Goal: Task Accomplishment & Management: Understand process/instructions

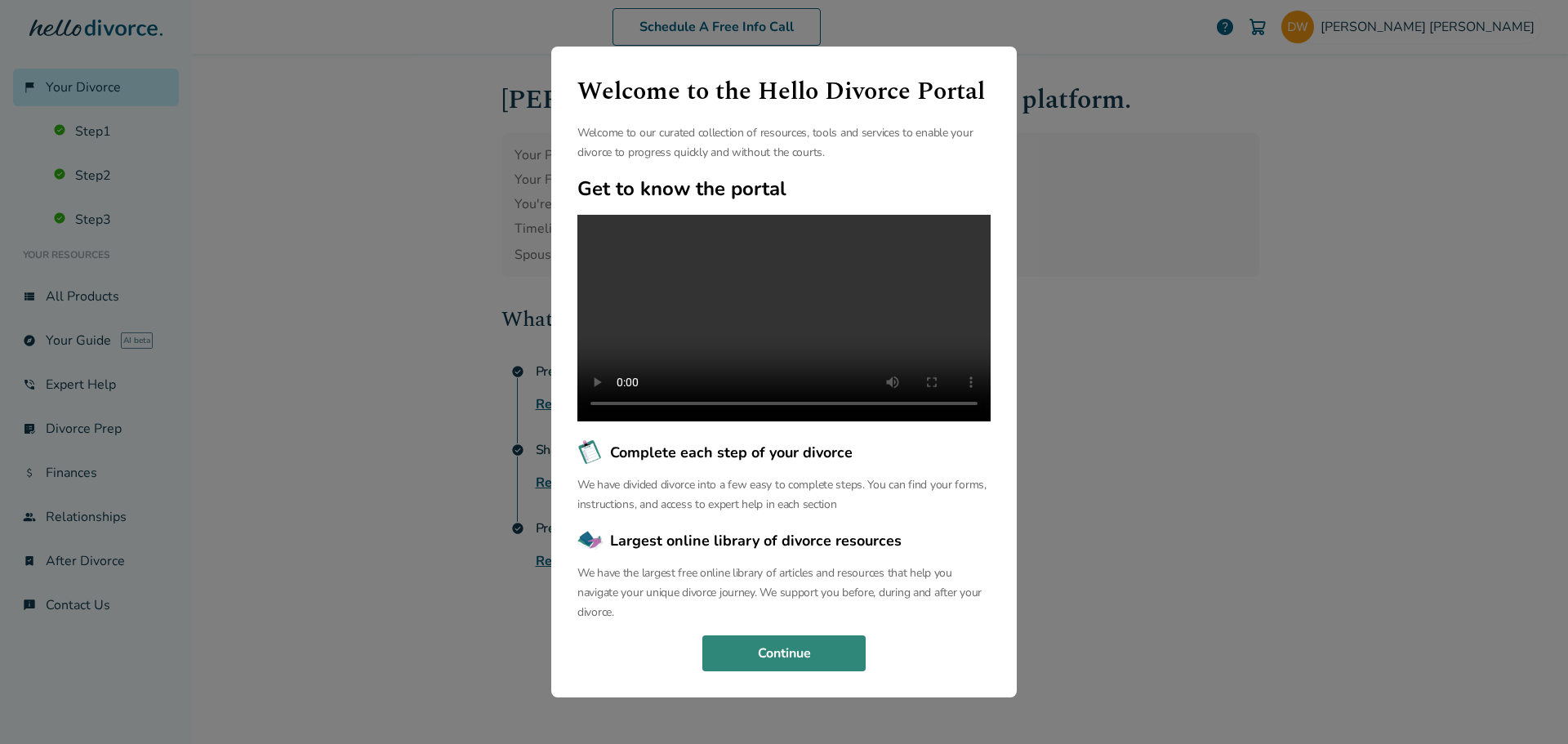
click at [749, 672] on button "Continue" at bounding box center [784, 654] width 164 height 36
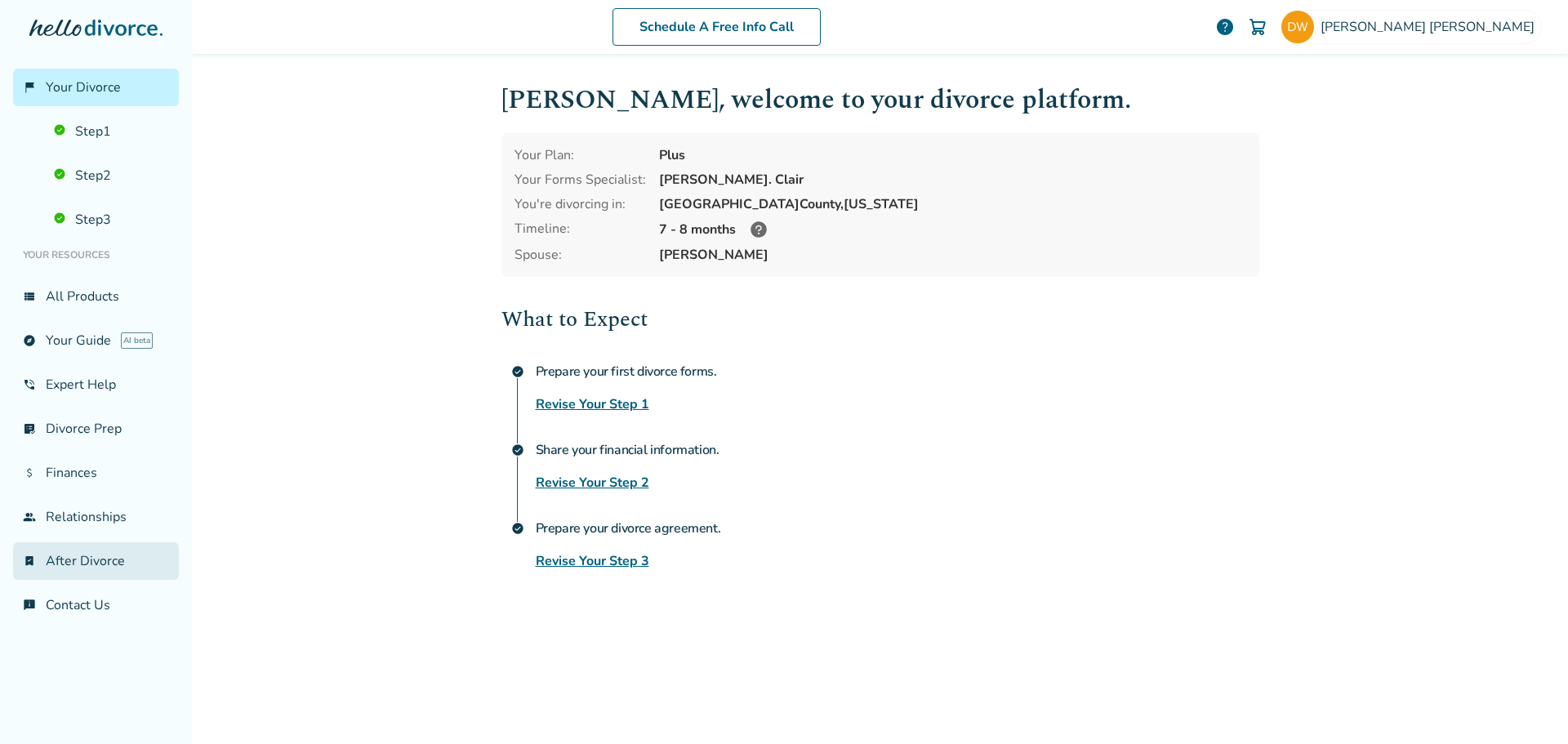
click at [65, 551] on link "bookmark_check After Divorce" at bounding box center [95, 561] width 165 height 38
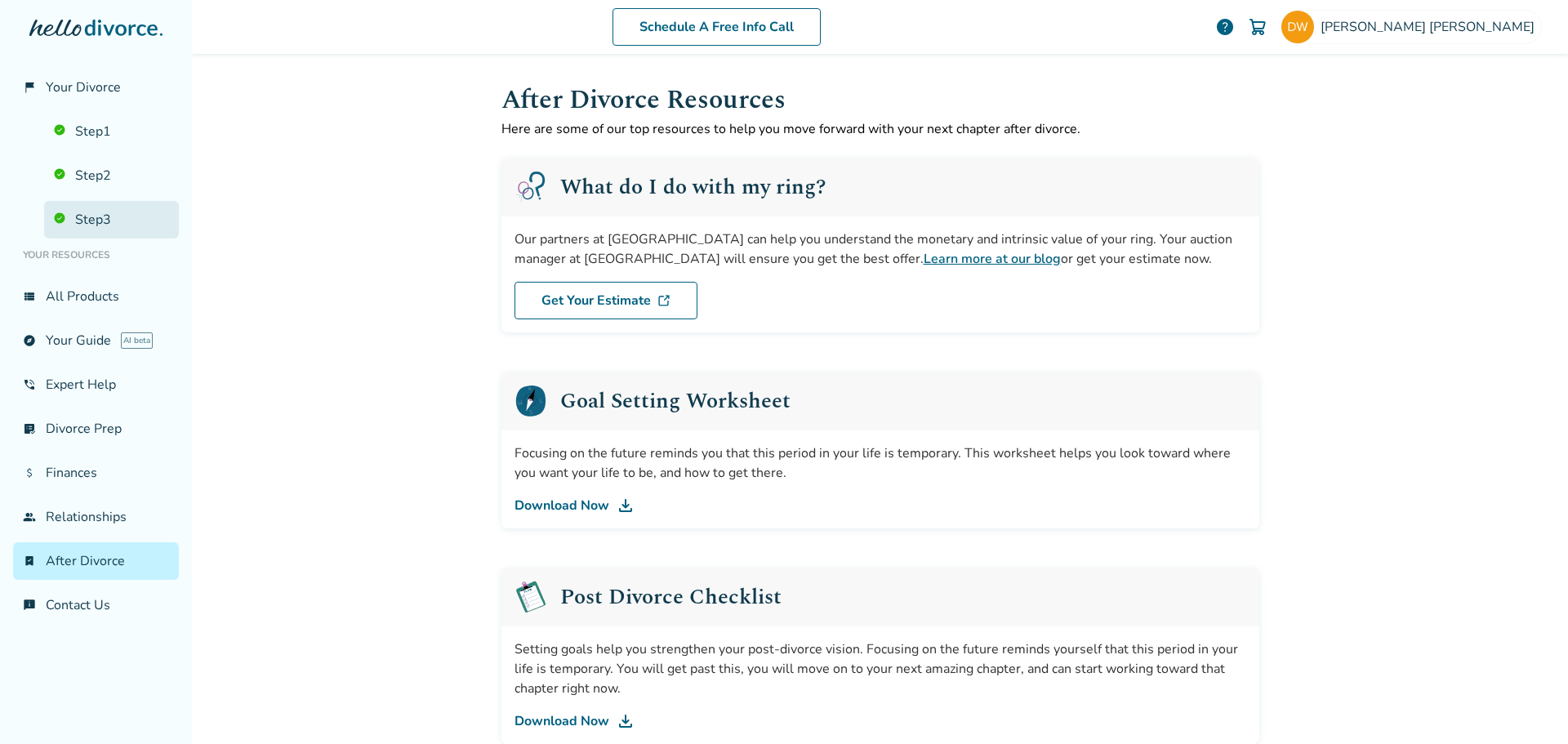
click at [97, 224] on link "Step 3" at bounding box center [111, 220] width 135 height 38
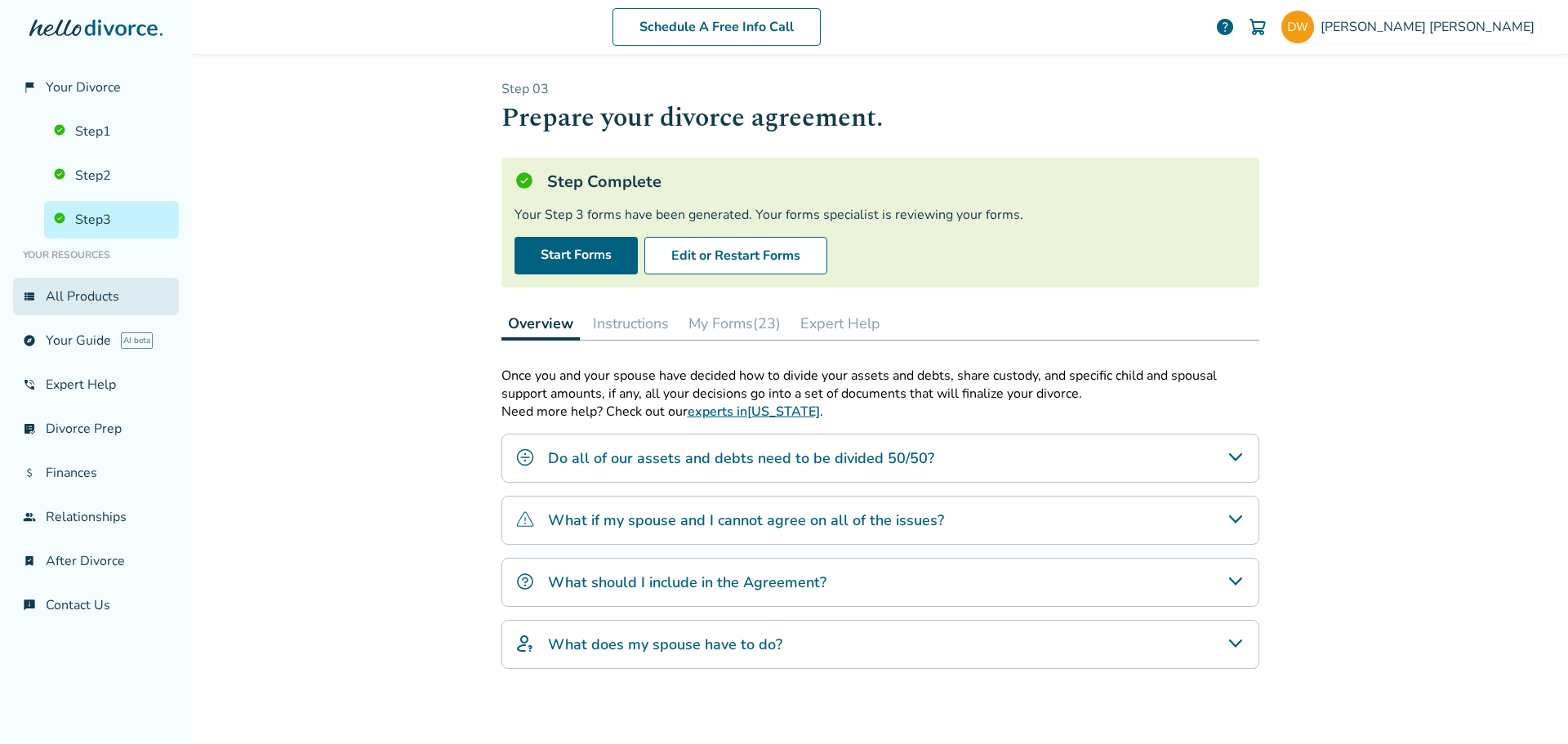
click at [58, 300] on link "view_list All Products" at bounding box center [95, 297] width 165 height 38
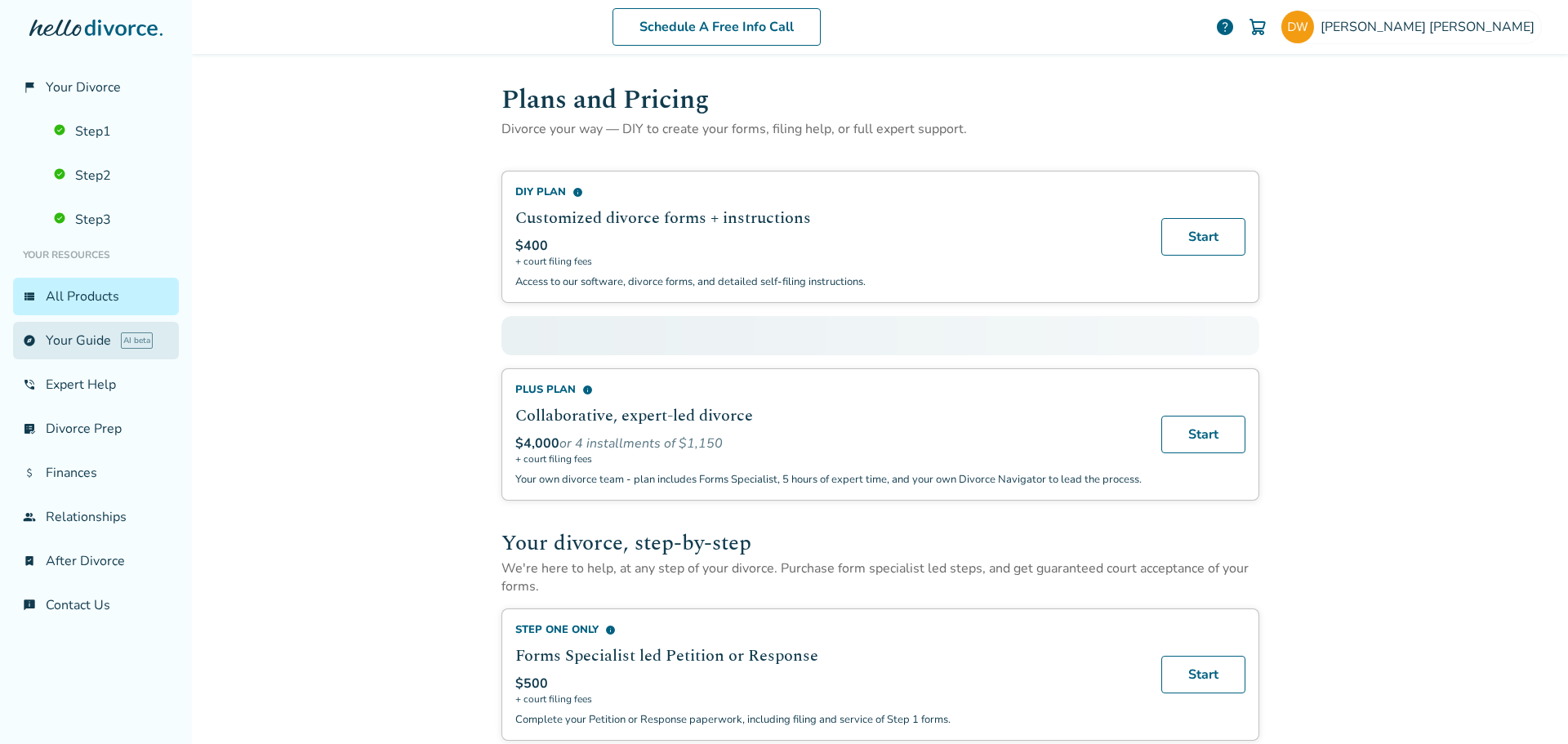
click at [62, 341] on link "explore Your Guide AI beta" at bounding box center [95, 341] width 165 height 38
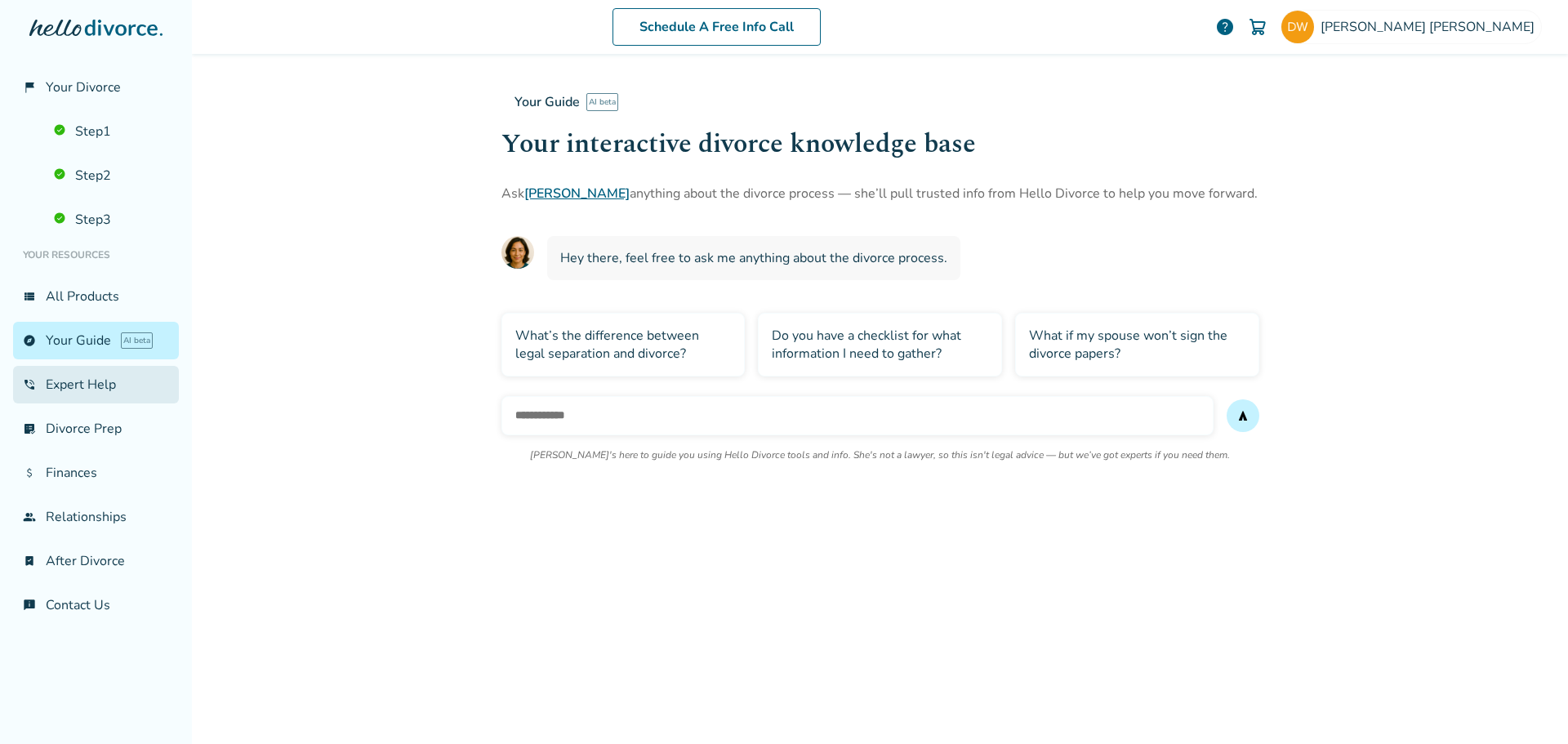
click at [62, 387] on link "phone_in_talk Expert Help" at bounding box center [95, 385] width 165 height 38
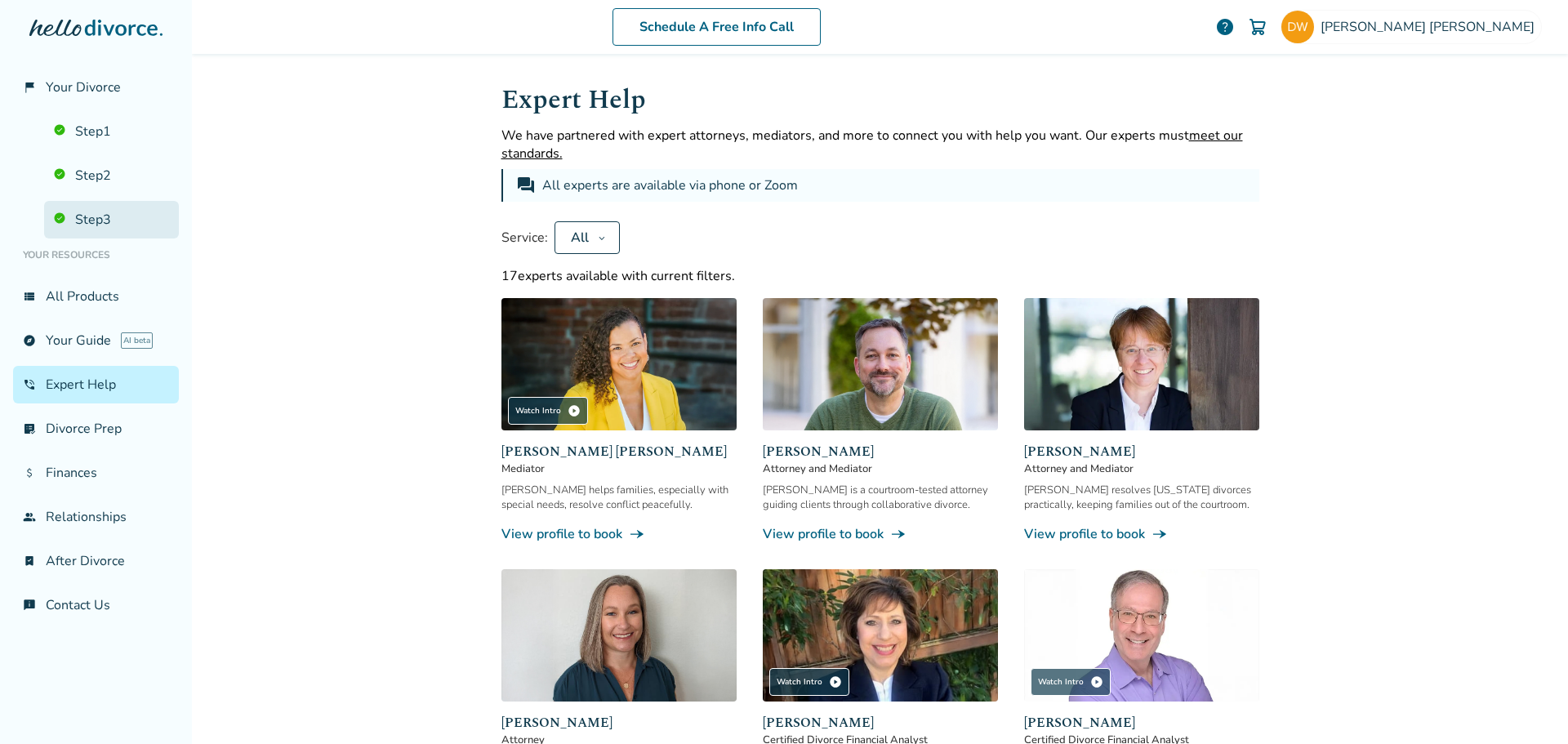
click at [85, 221] on link "Step 3" at bounding box center [111, 220] width 135 height 38
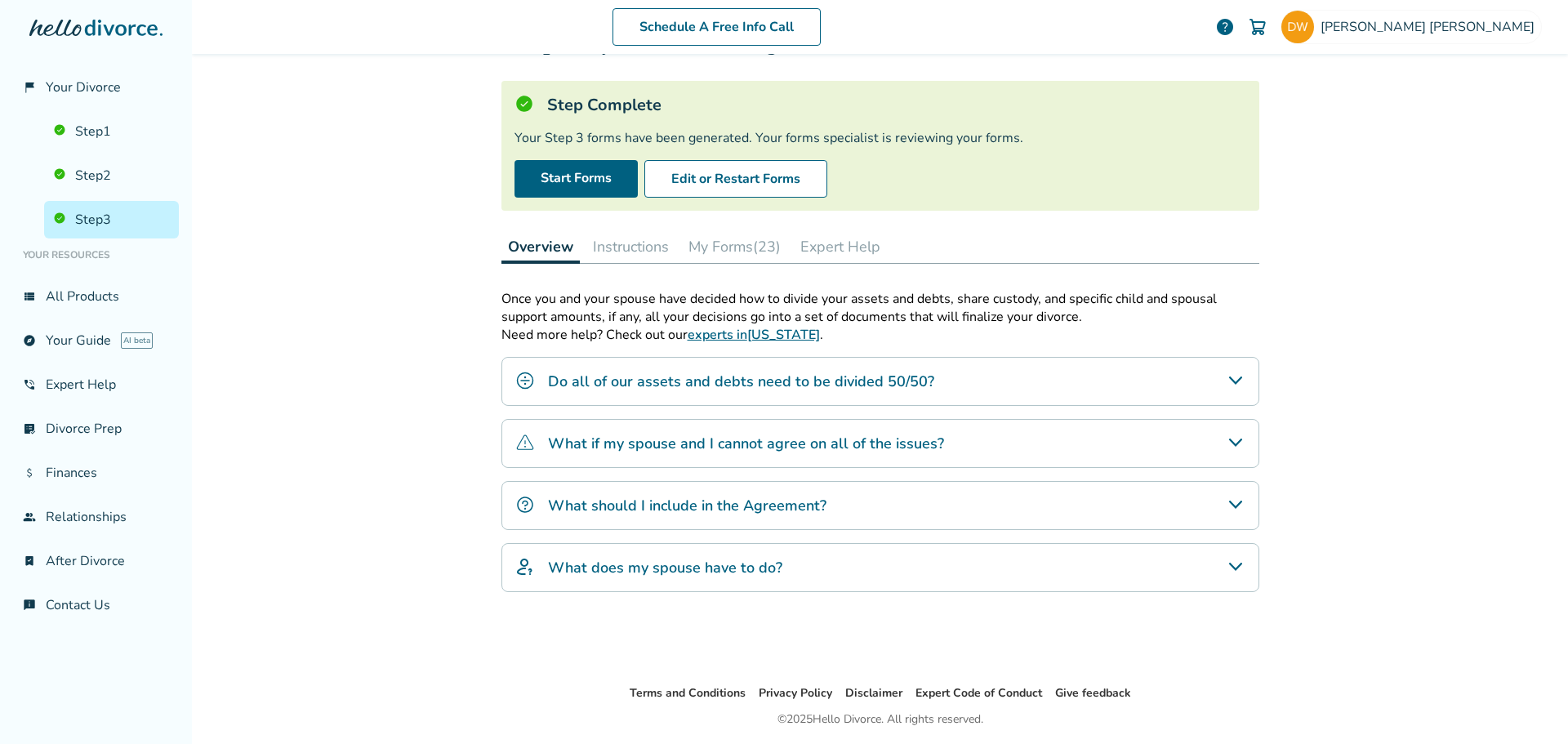
scroll to position [131, 0]
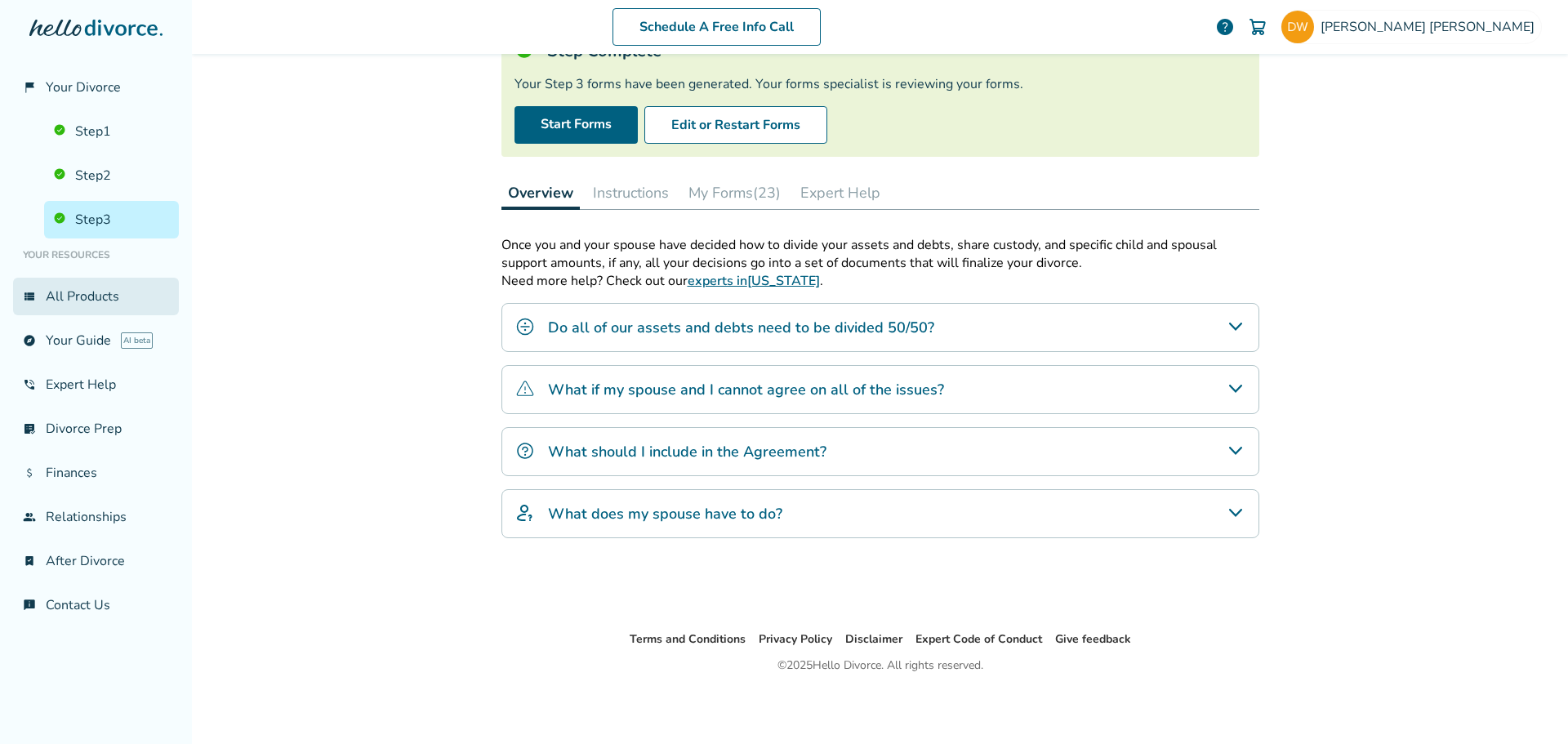
click at [66, 297] on link "view_list All Products" at bounding box center [95, 297] width 165 height 38
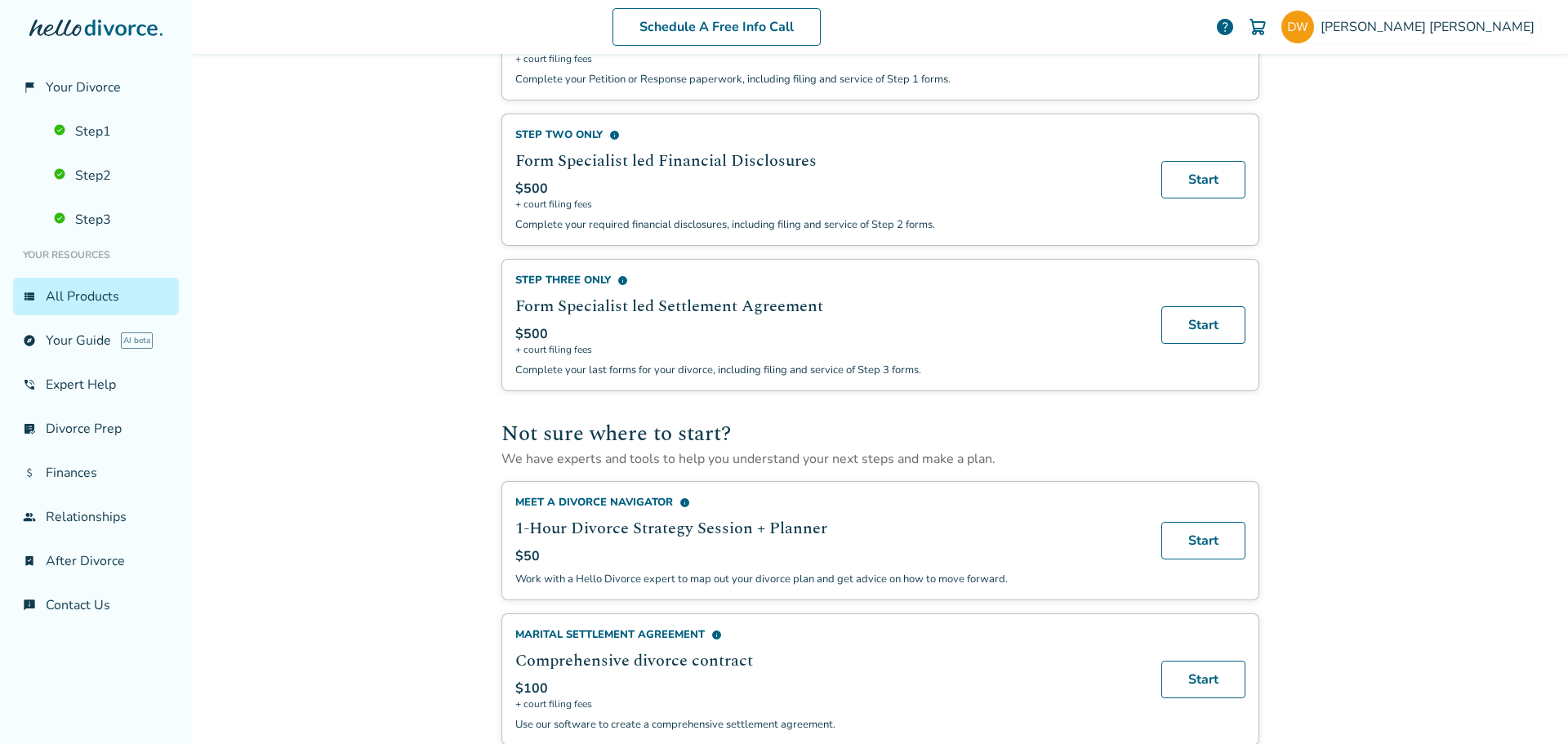
scroll to position [890, 0]
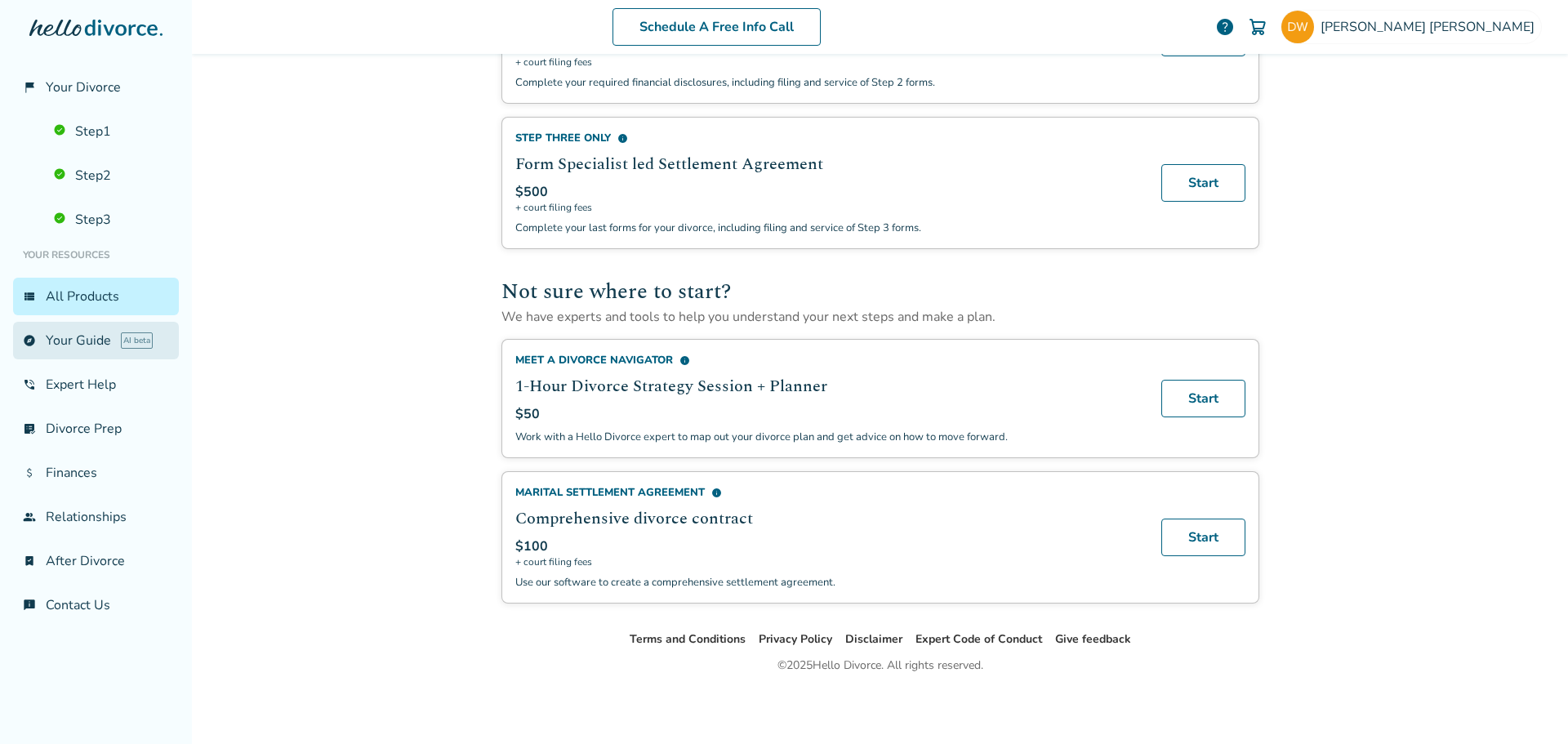
click at [63, 344] on link "explore Your Guide AI beta" at bounding box center [95, 341] width 165 height 38
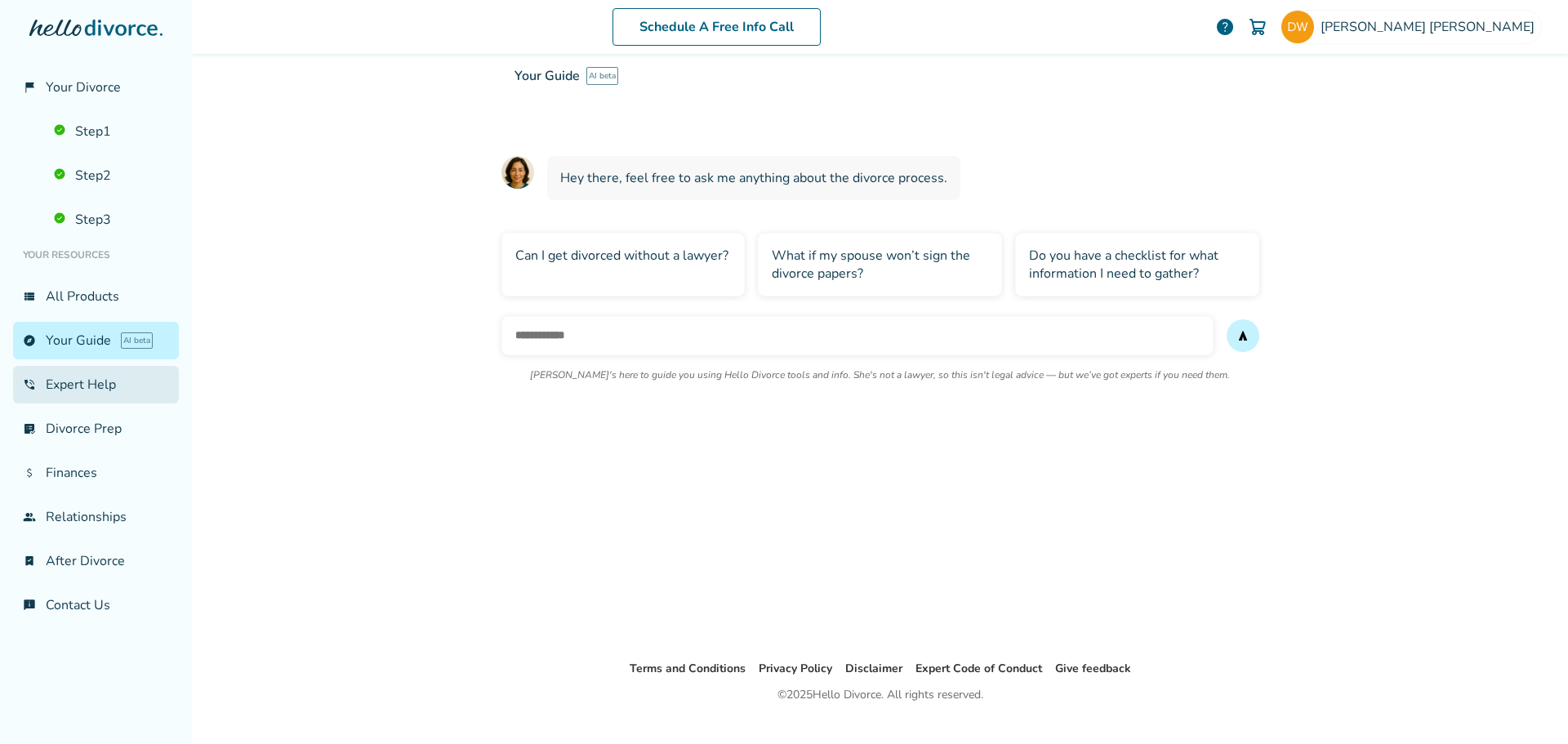
click at [66, 394] on link "phone_in_talk Expert Help" at bounding box center [95, 385] width 165 height 38
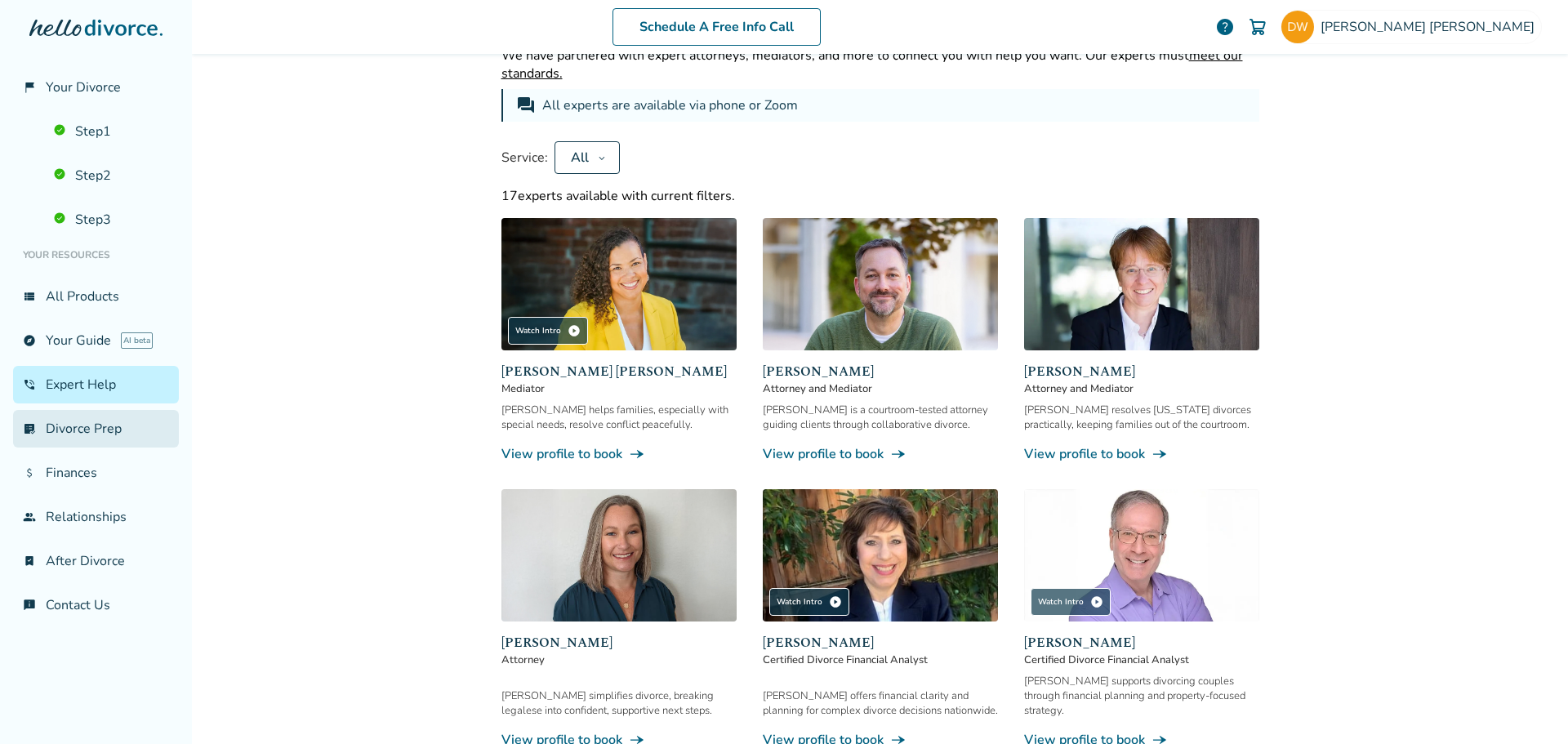
click at [64, 432] on link "list_alt_check Divorce Prep" at bounding box center [95, 429] width 165 height 38
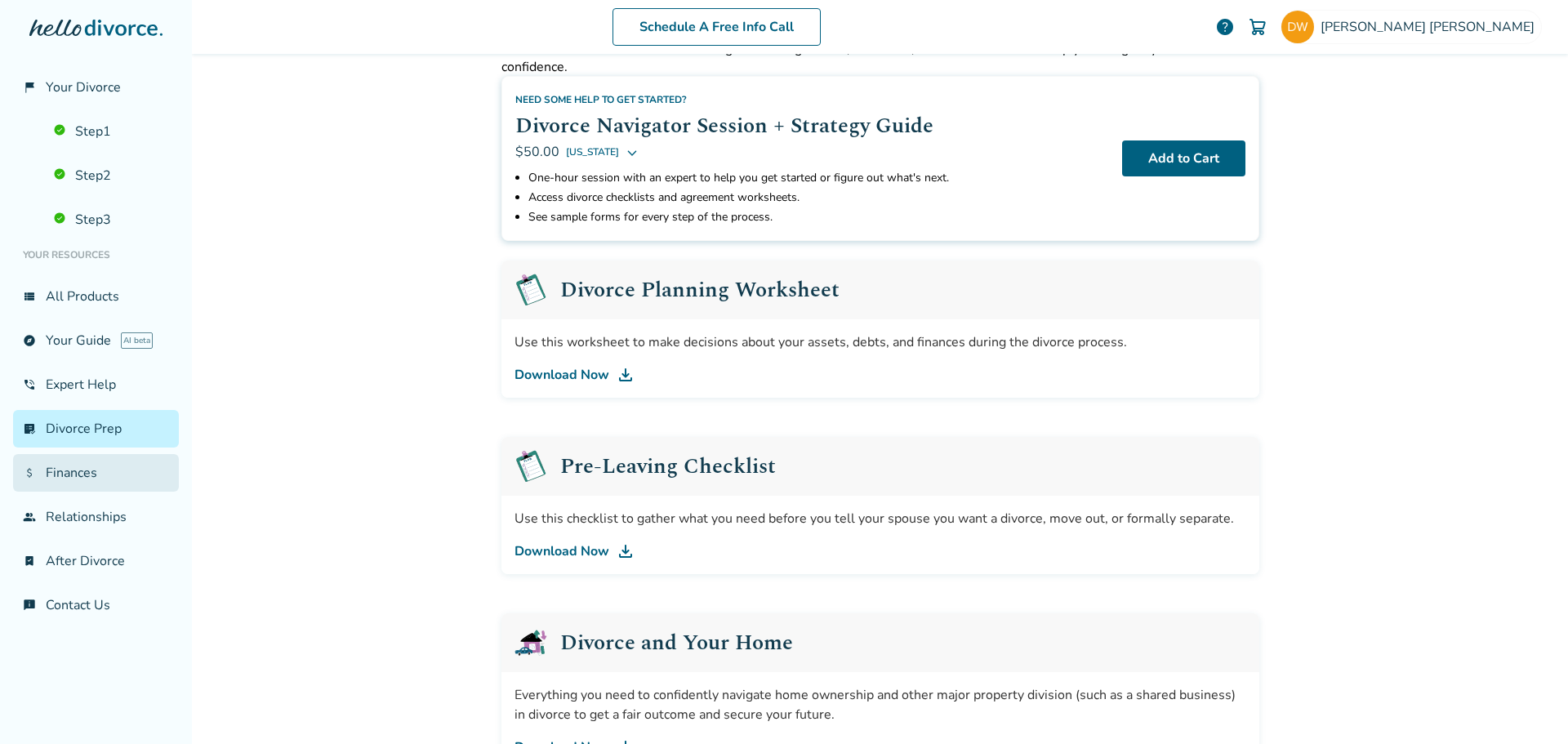
click at [65, 479] on link "attach_money Finances" at bounding box center [95, 473] width 165 height 38
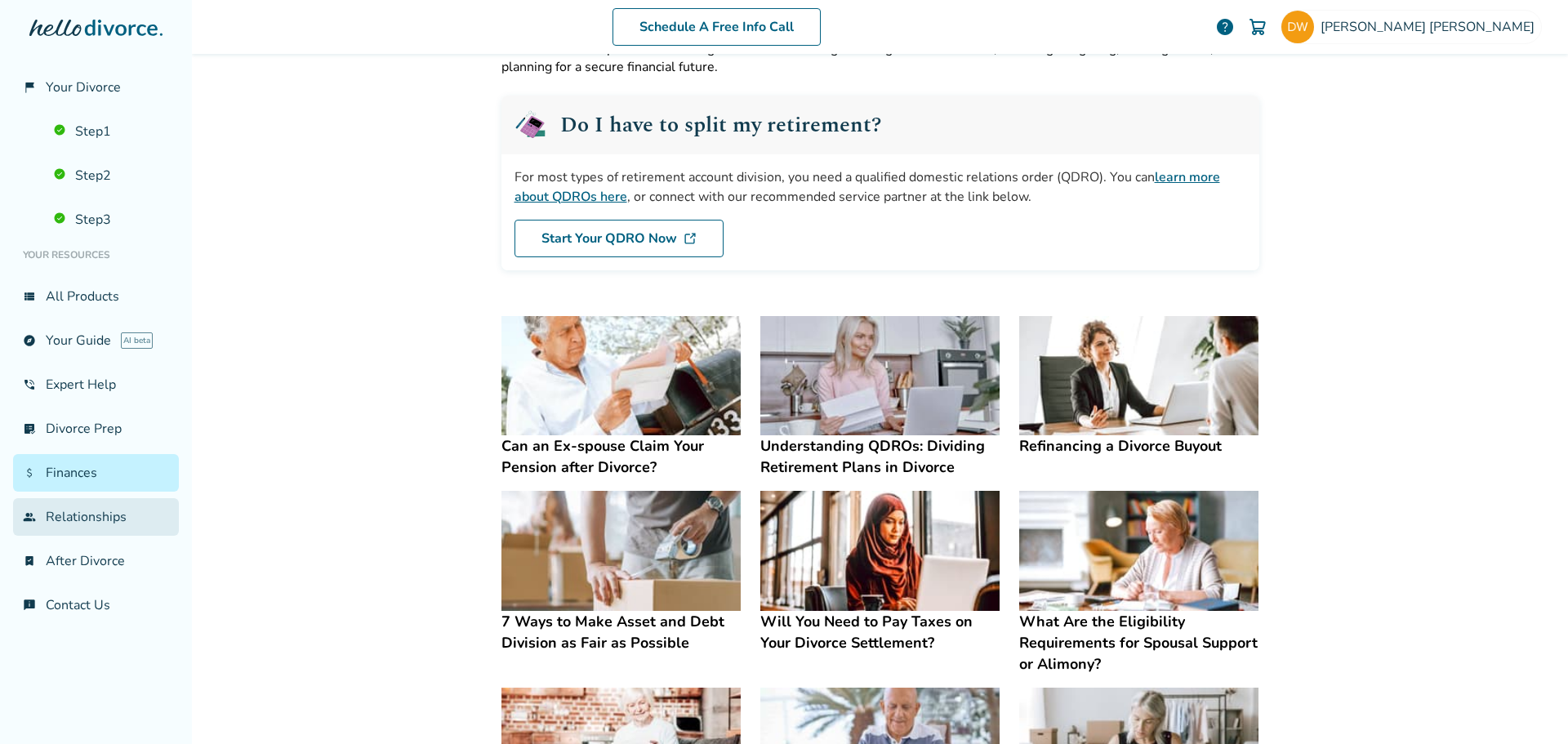
click at [81, 517] on link "group Relationships" at bounding box center [95, 517] width 165 height 38
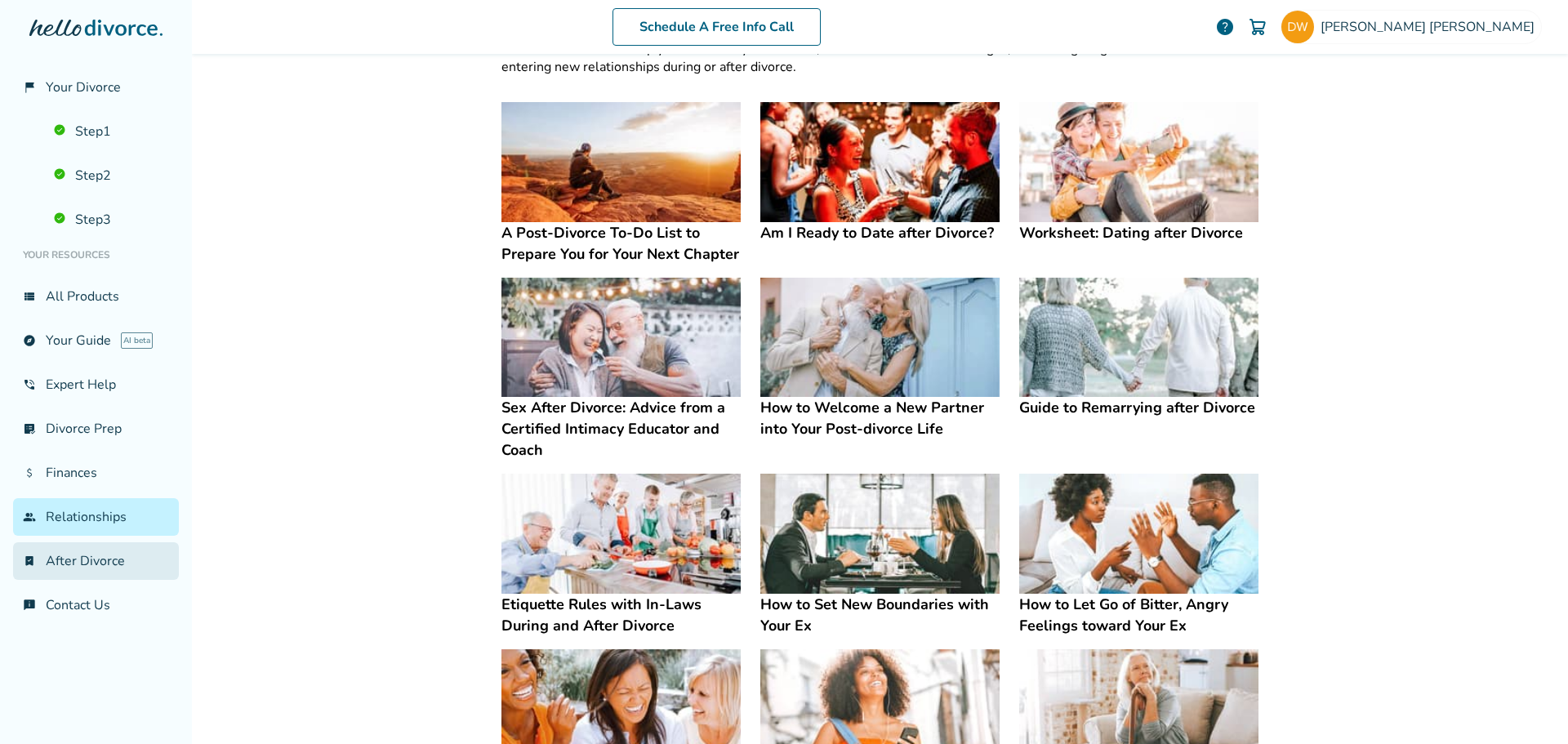
click at [78, 567] on link "bookmark_check After Divorce" at bounding box center [95, 561] width 165 height 38
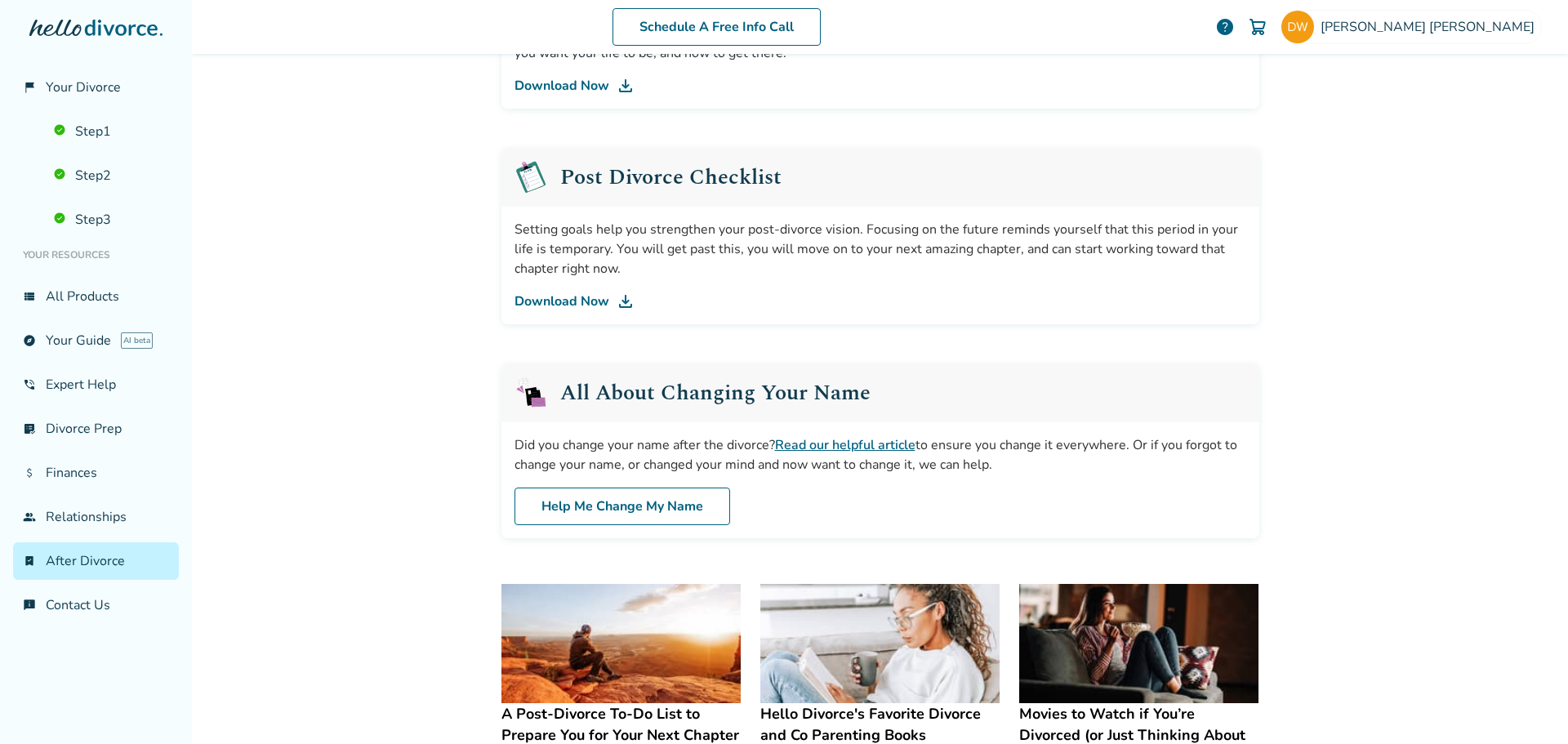
scroll to position [488, 0]
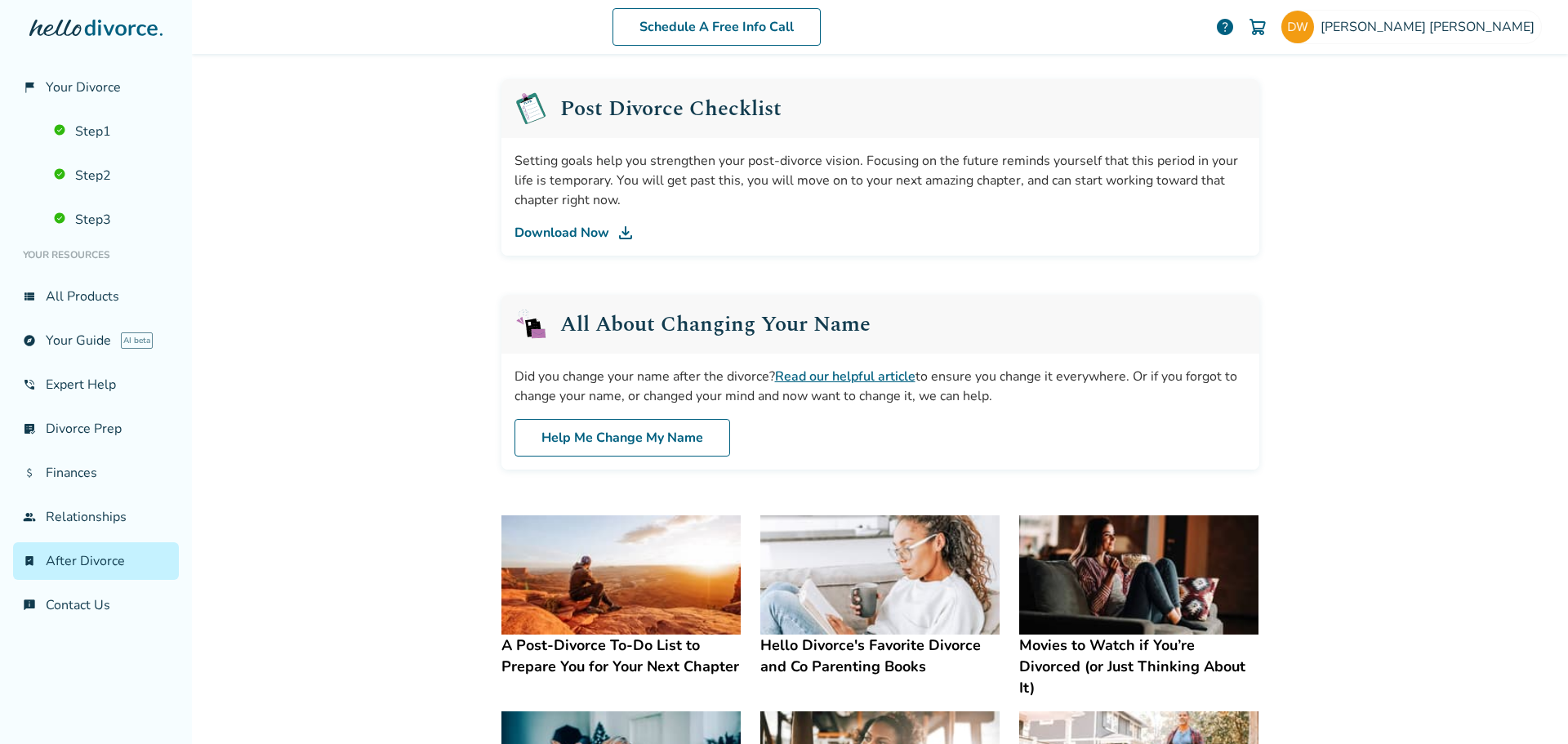
click at [616, 236] on img at bounding box center [626, 233] width 20 height 20
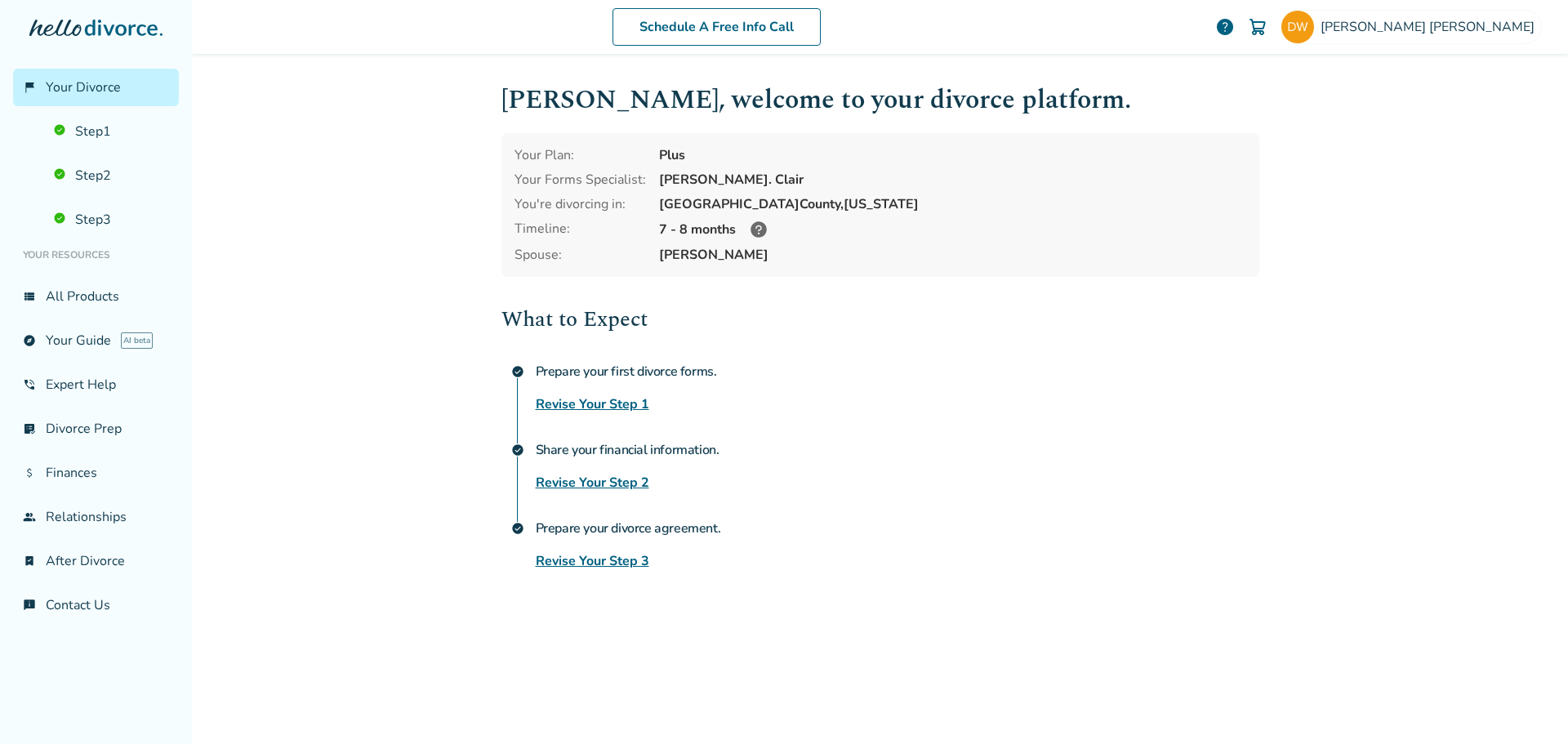
click at [592, 561] on link "Revise Your Step 3" at bounding box center [593, 561] width 114 height 20
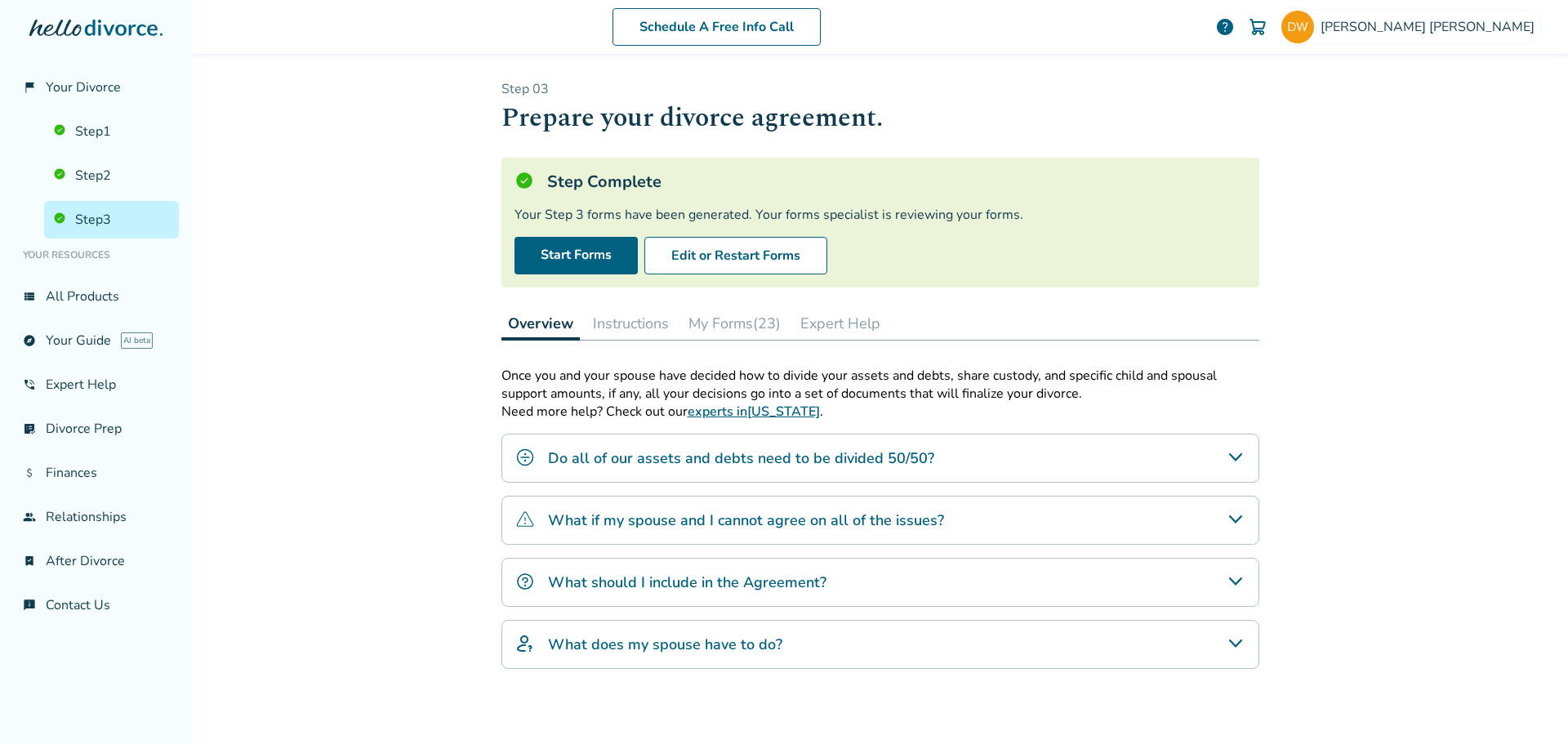
click at [622, 326] on button "Instructions" at bounding box center [631, 324] width 89 height 33
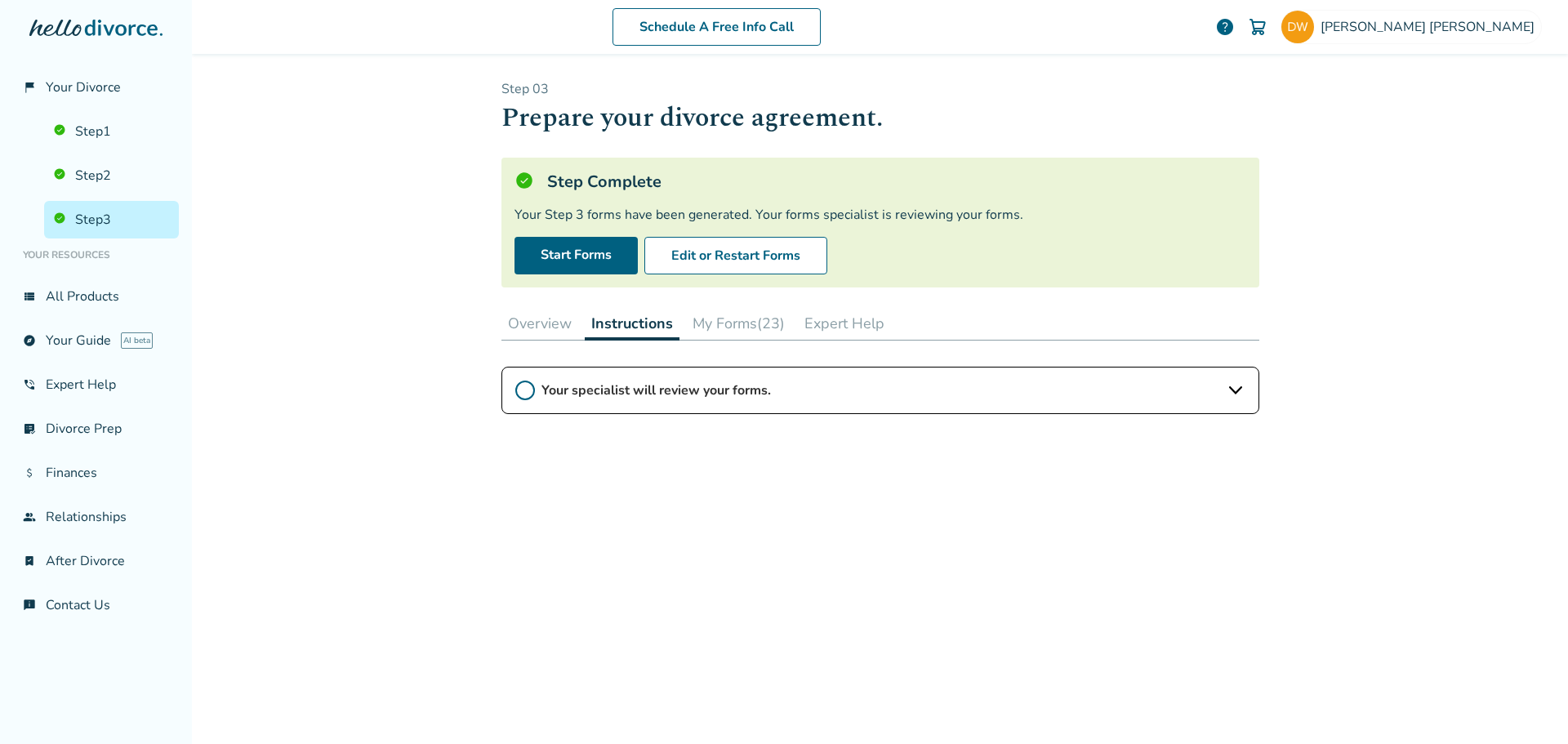
click at [743, 325] on button "My Forms (23)" at bounding box center [739, 324] width 106 height 33
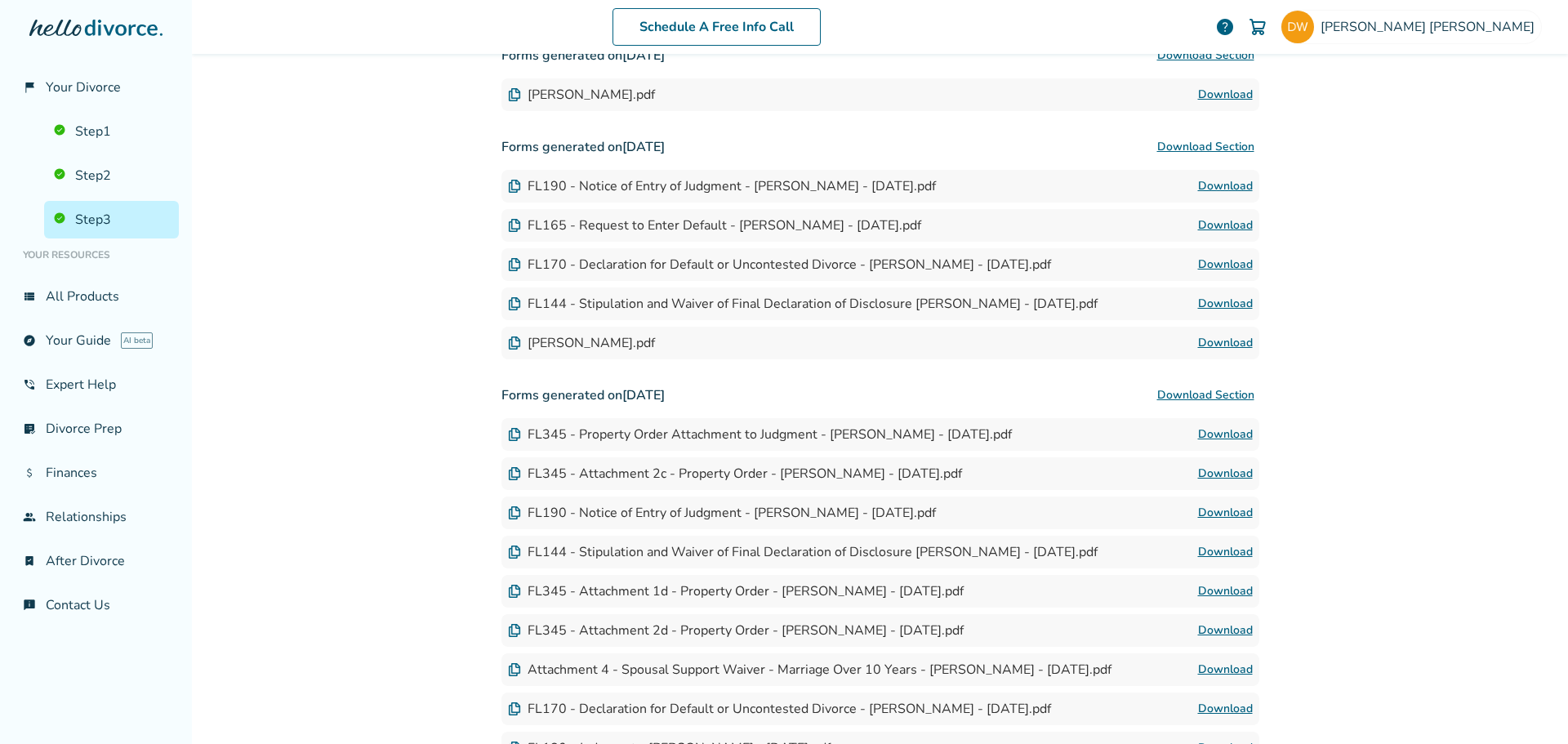
scroll to position [1111, 0]
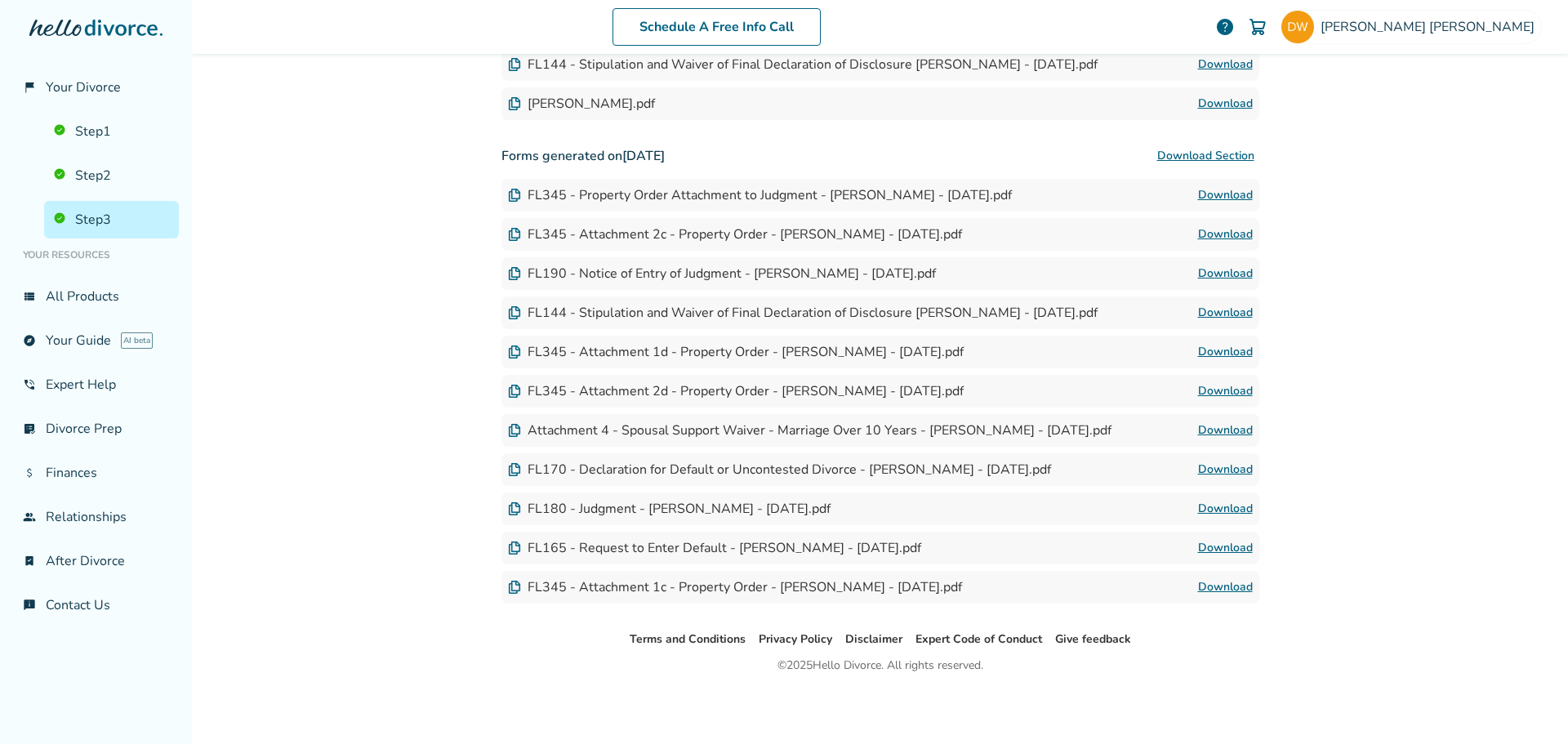
click at [1208, 547] on link "Download" at bounding box center [1225, 548] width 55 height 20
click at [1217, 581] on link "Download" at bounding box center [1225, 588] width 55 height 20
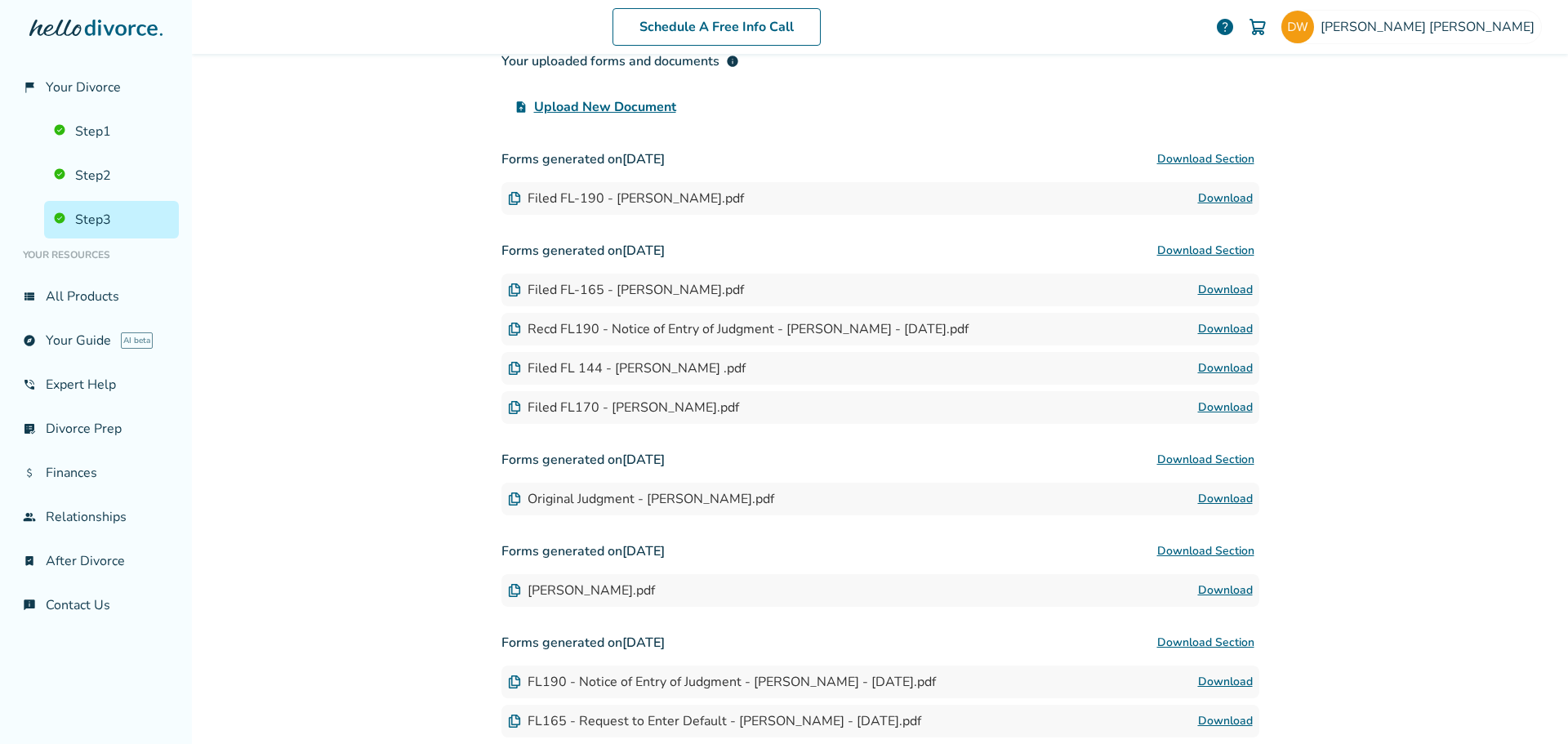
scroll to position [294, 0]
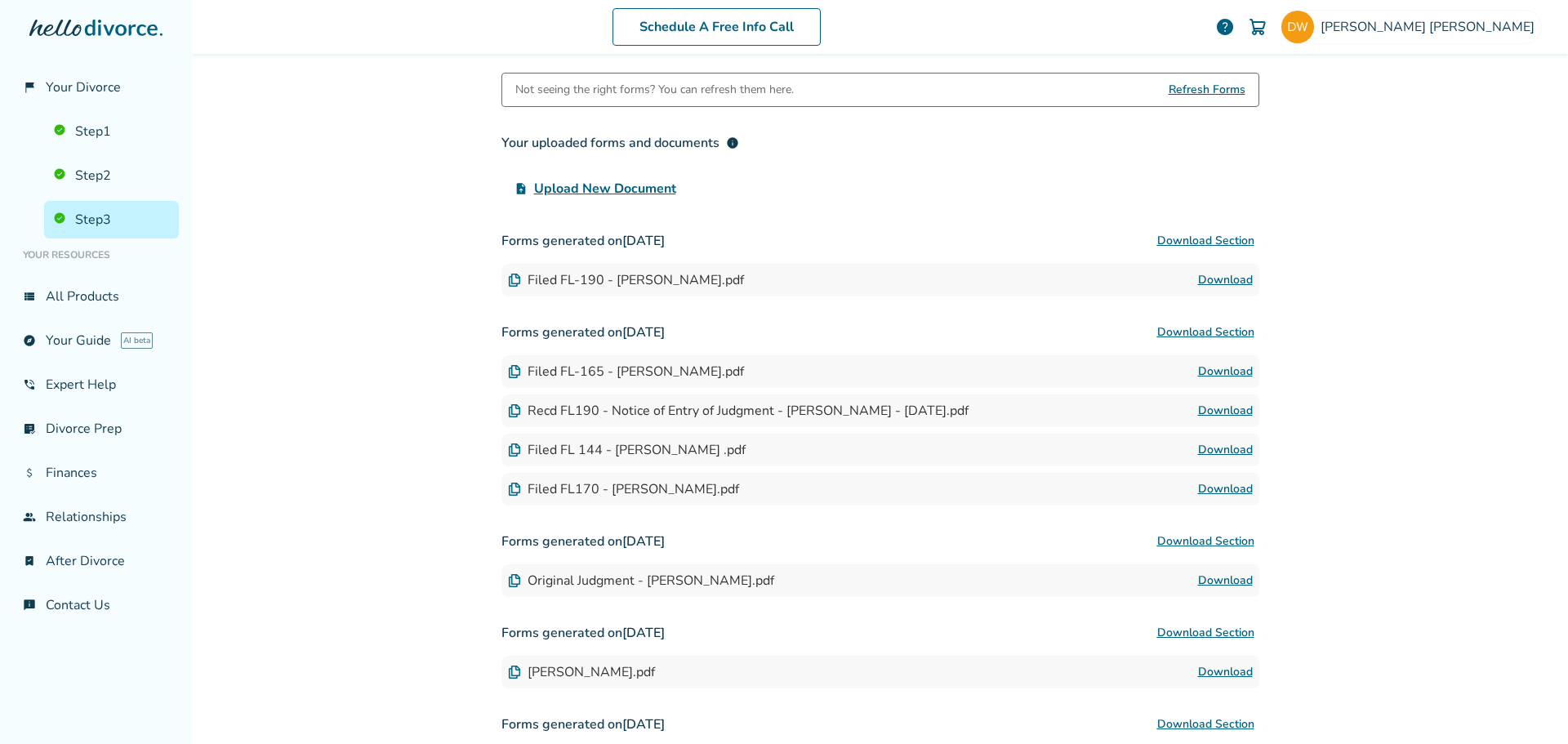
click at [1231, 580] on link "Download" at bounding box center [1225, 580] width 55 height 20
